Goal: Book appointment/travel/reservation

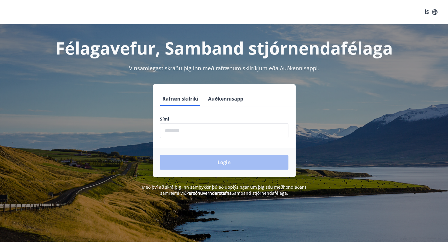
click at [195, 129] on input "phone" at bounding box center [224, 130] width 128 height 15
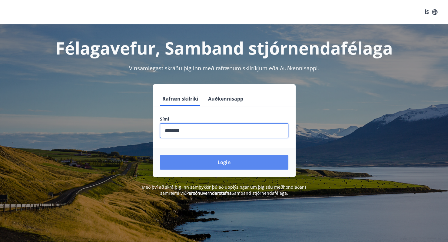
type input "********"
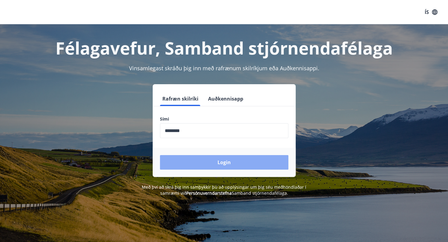
click at [225, 158] on button "Login" at bounding box center [224, 162] width 128 height 15
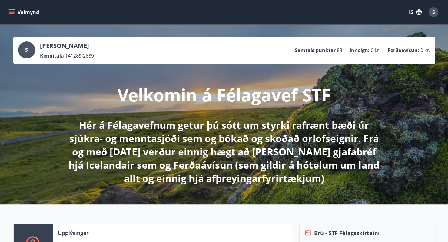
click at [21, 14] on button "Valmynd" at bounding box center [24, 12] width 34 height 11
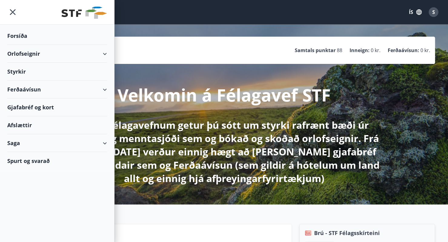
click at [107, 54] on icon at bounding box center [104, 53] width 7 height 7
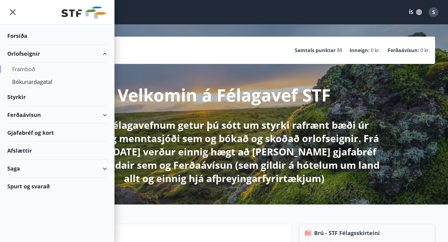
click at [34, 67] on div "Framboð" at bounding box center [57, 69] width 90 height 13
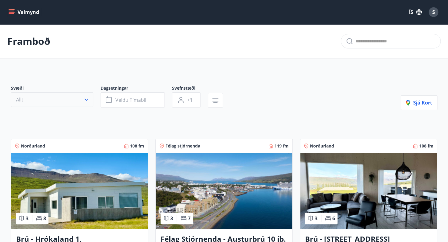
click at [86, 100] on icon "button" at bounding box center [86, 100] width 4 height 2
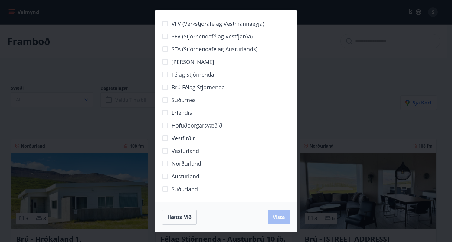
click at [67, 8] on div "VFV (Verkstjórafélag Vestmannaeyja) SFV (Stjórnendafélag Vestfjarða) STA (Stjór…" at bounding box center [226, 121] width 452 height 242
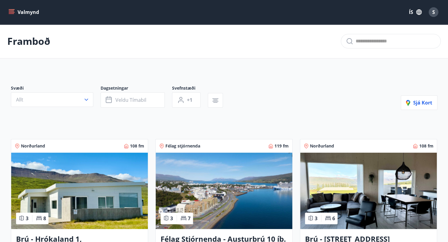
click at [20, 11] on button "Valmynd" at bounding box center [24, 12] width 34 height 11
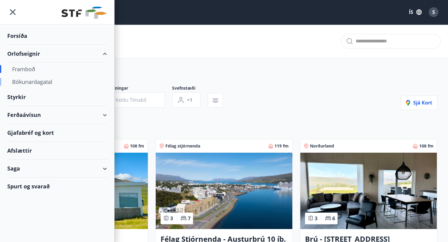
click at [27, 84] on div "Bókunardagatal" at bounding box center [57, 81] width 90 height 13
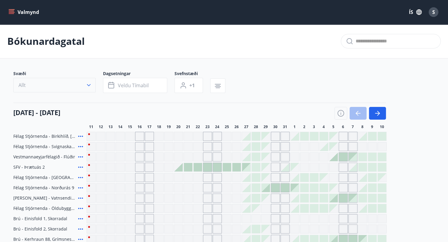
click at [92, 86] on button "Allt" at bounding box center [54, 85] width 82 height 15
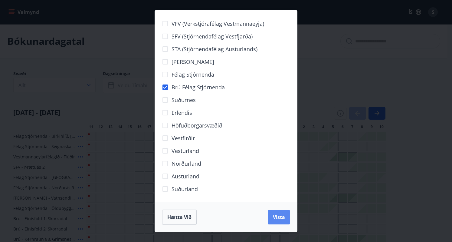
click at [285, 217] on span "Vista" at bounding box center [279, 217] width 12 height 7
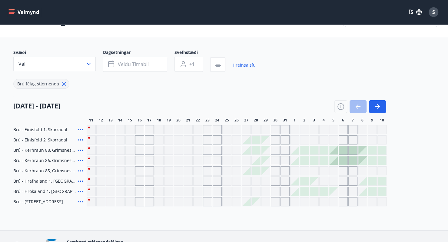
scroll to position [30, 0]
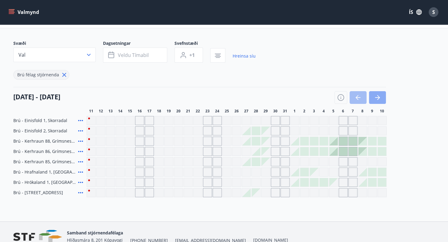
click at [379, 99] on icon "button" at bounding box center [376, 97] width 7 height 7
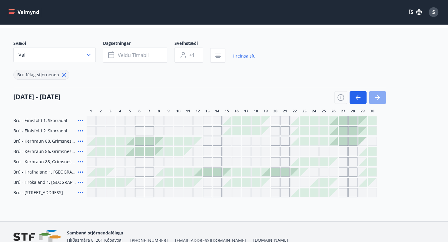
click at [379, 99] on icon "button" at bounding box center [376, 97] width 7 height 7
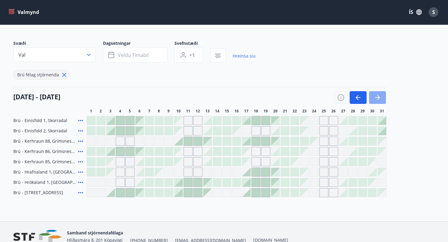
click at [379, 99] on icon "button" at bounding box center [376, 97] width 7 height 7
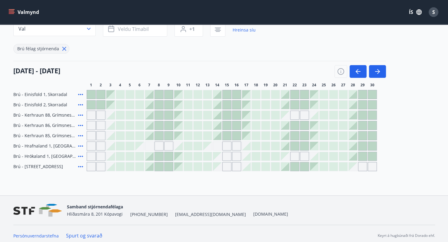
scroll to position [60, 0]
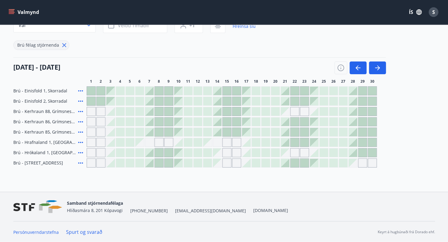
click at [148, 101] on div at bounding box center [149, 101] width 8 height 8
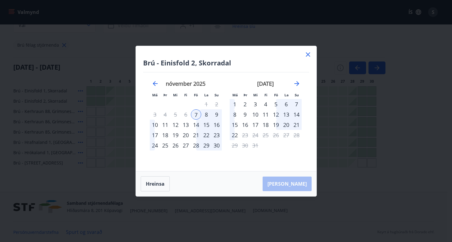
click at [310, 56] on icon at bounding box center [308, 54] width 4 height 4
